Goal: Check status: Check status

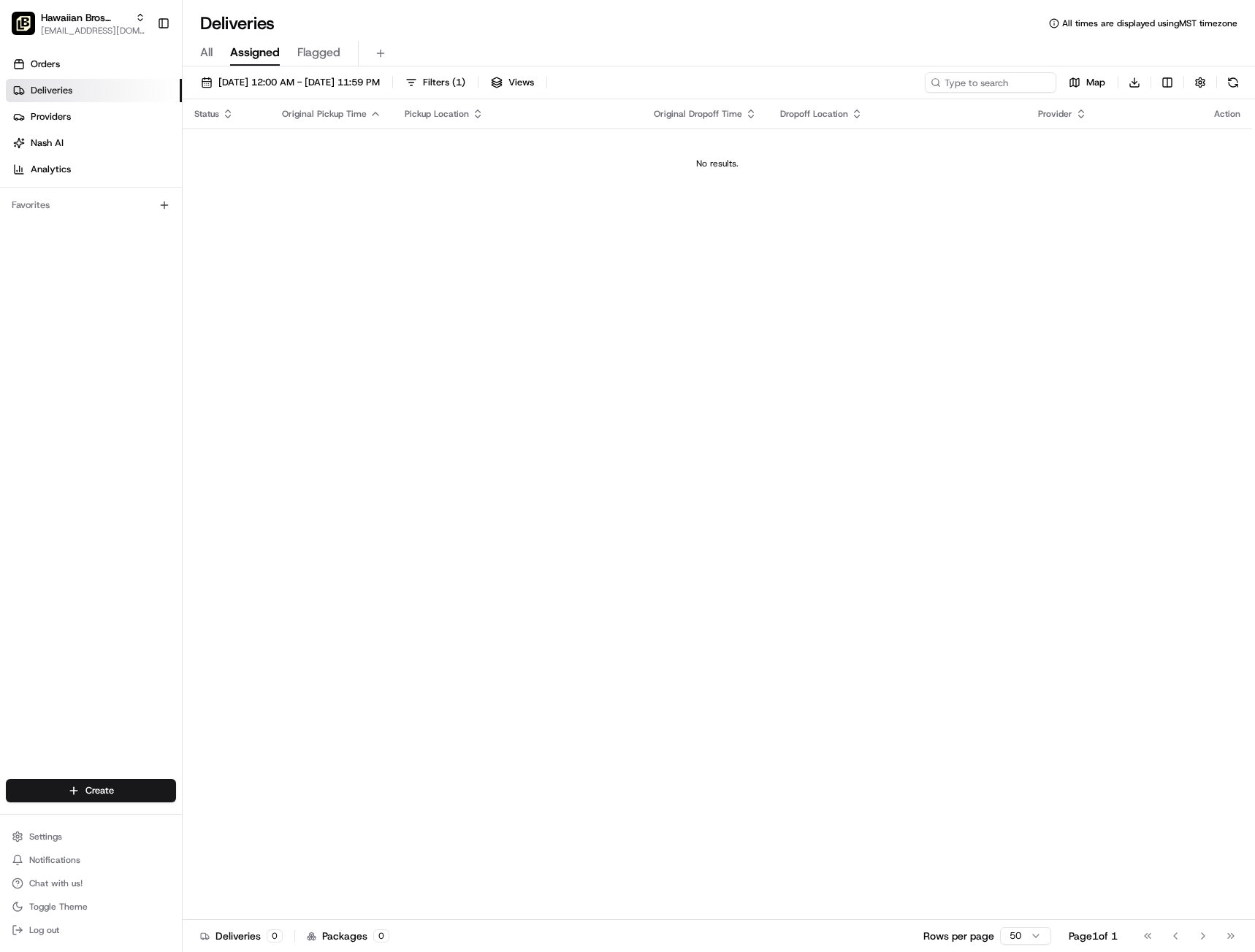
click at [50, 89] on span "Deliveries" at bounding box center [52, 90] width 42 height 13
click at [103, 20] on span "Hawaiian Bros (Glendale_AZ_Bell Rd)" at bounding box center [85, 17] width 88 height 15
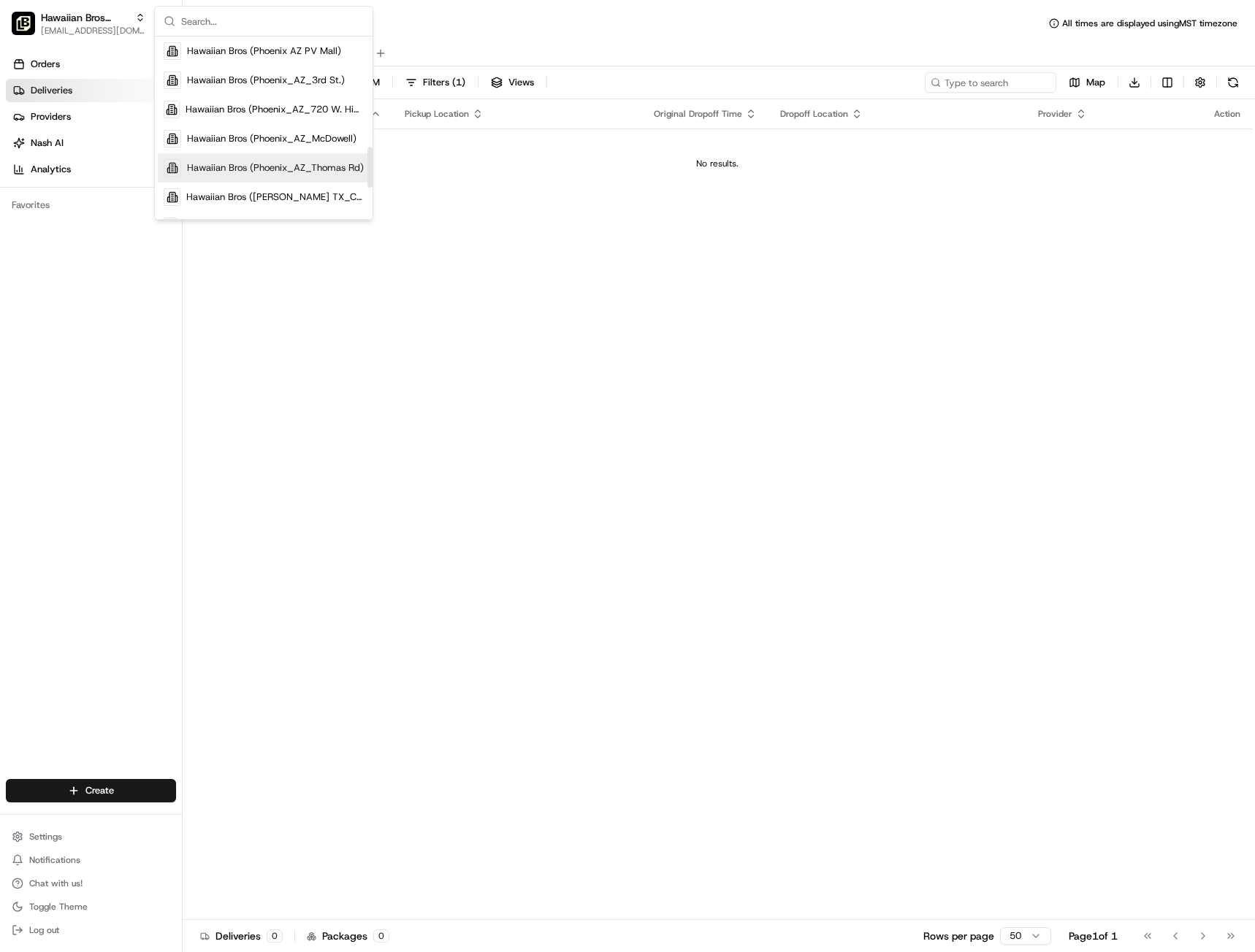
scroll to position [438, 0]
click at [277, 74] on span "Hawaiian Bros (Phoenix AZ PV Mall)" at bounding box center [264, 75] width 154 height 13
